Goal: Navigation & Orientation: Find specific page/section

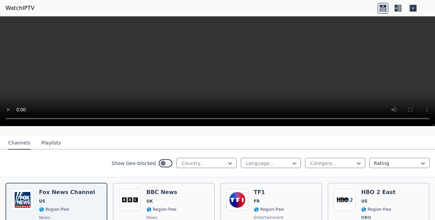
scroll to position [66, 0]
click at [199, 160] on div at bounding box center [204, 163] width 46 height 7
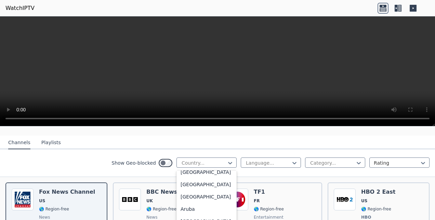
scroll to position [68, 0]
click at [196, 190] on div "[GEOGRAPHIC_DATA]" at bounding box center [206, 196] width 60 height 12
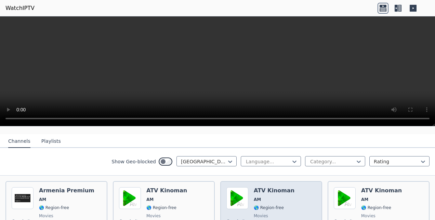
scroll to position [28, 0]
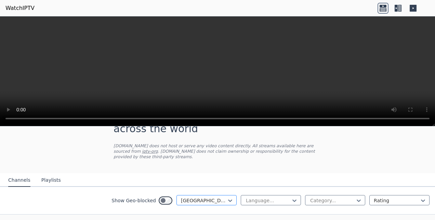
click at [204, 197] on div at bounding box center [204, 200] width 46 height 7
type input "****"
click at [200, 210] on div "[GEOGRAPHIC_DATA]" at bounding box center [206, 216] width 60 height 12
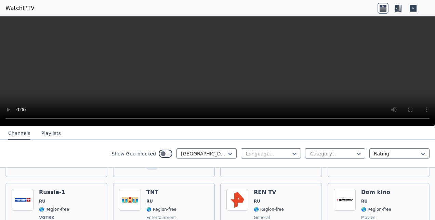
scroll to position [276, 0]
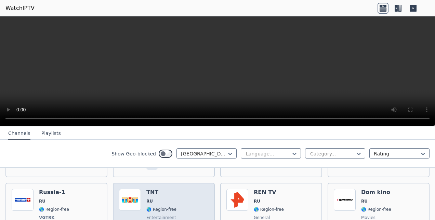
click at [155, 199] on span "RU" at bounding box center [161, 201] width 30 height 5
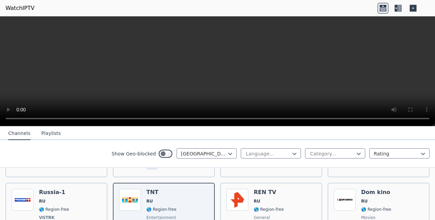
click at [396, 7] on icon at bounding box center [396, 8] width 3 height 7
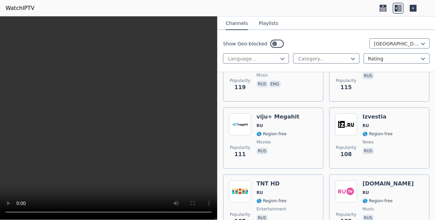
scroll to position [1069, 0]
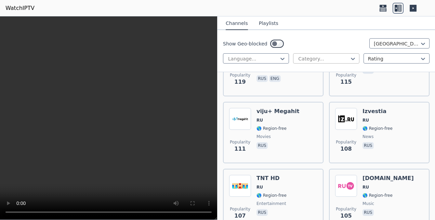
click at [331, 57] on div at bounding box center [323, 58] width 52 height 7
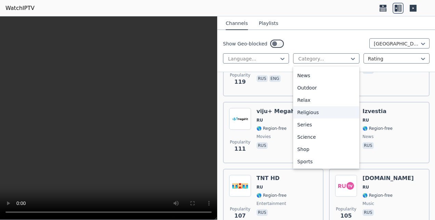
scroll to position [232, 0]
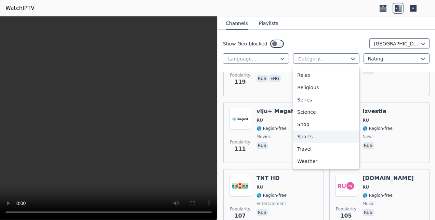
click at [309, 138] on div "Sports" at bounding box center [326, 137] width 66 height 12
